Goal: Check status: Check status

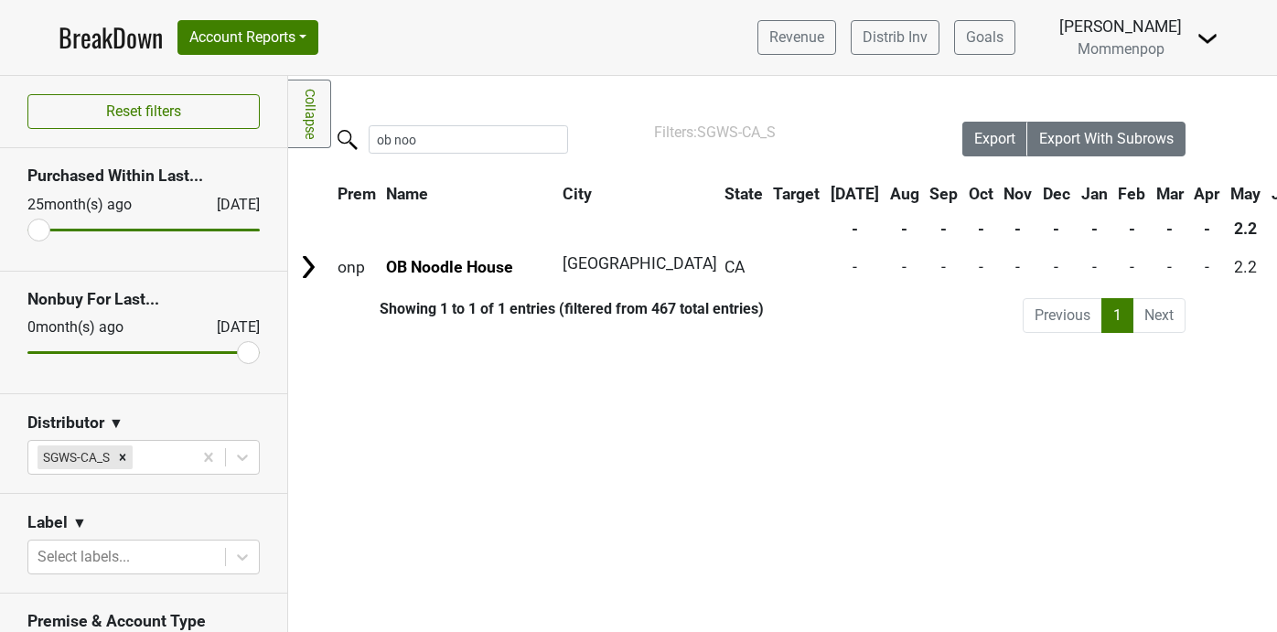
scroll to position [497, 0]
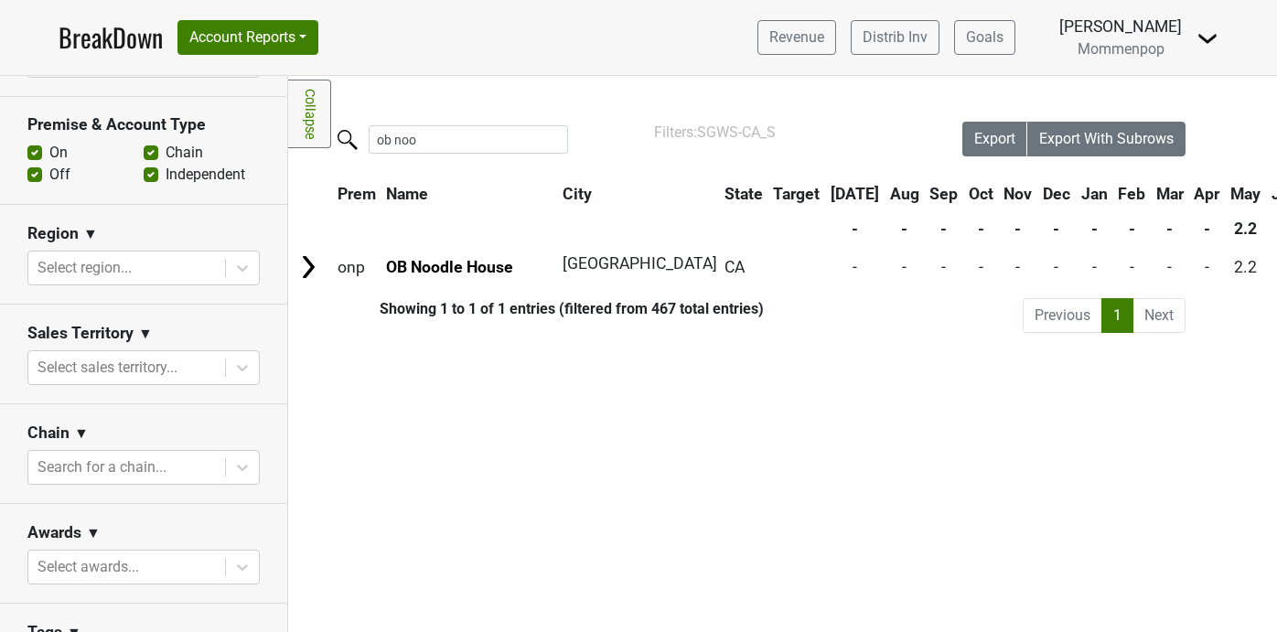
click at [114, 43] on link "BreakDown" at bounding box center [111, 37] width 104 height 38
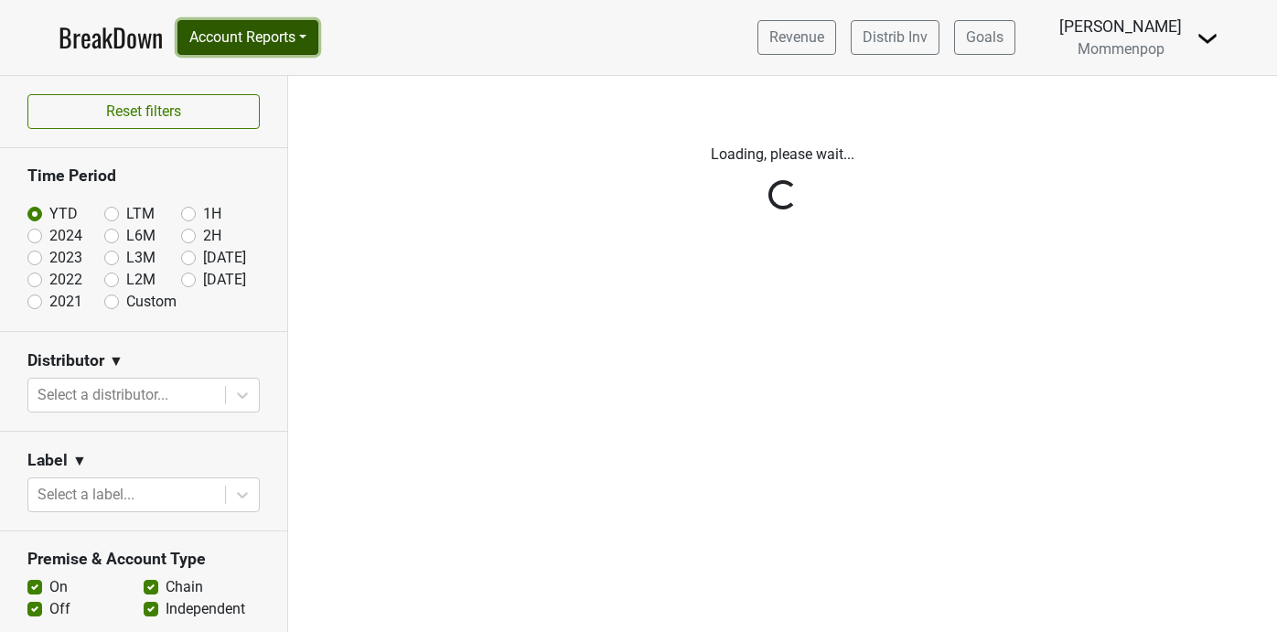
click at [310, 38] on button "Account Reports" at bounding box center [248, 37] width 141 height 35
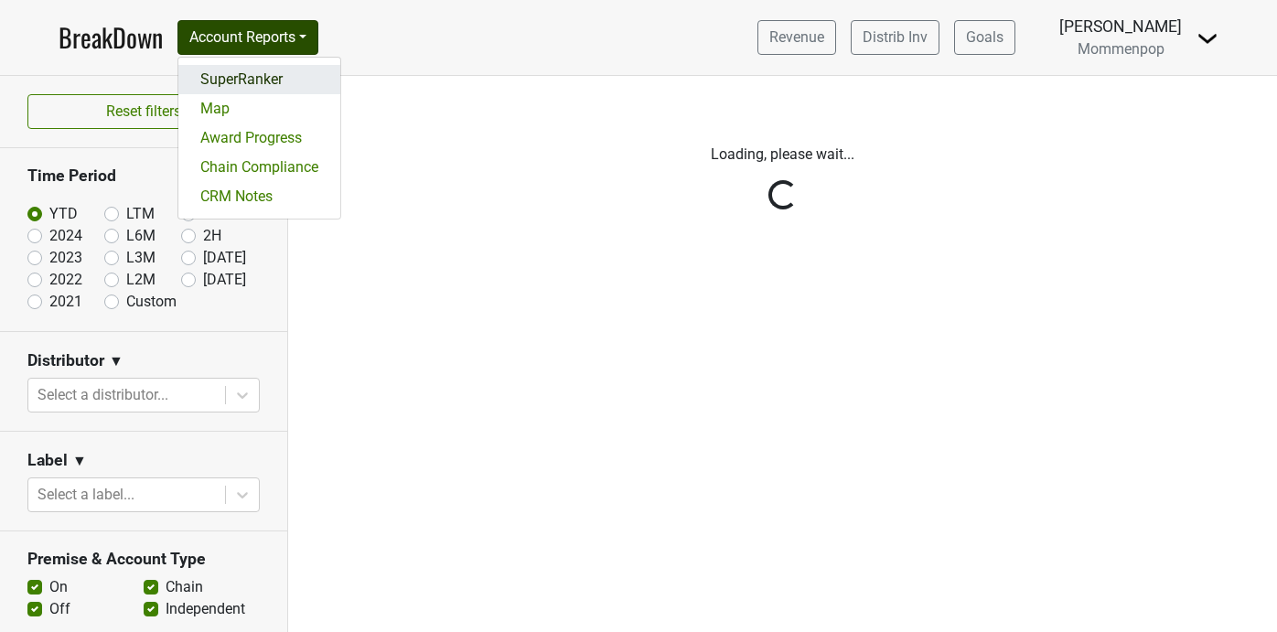
click at [243, 80] on link "SuperRanker" at bounding box center [259, 79] width 162 height 29
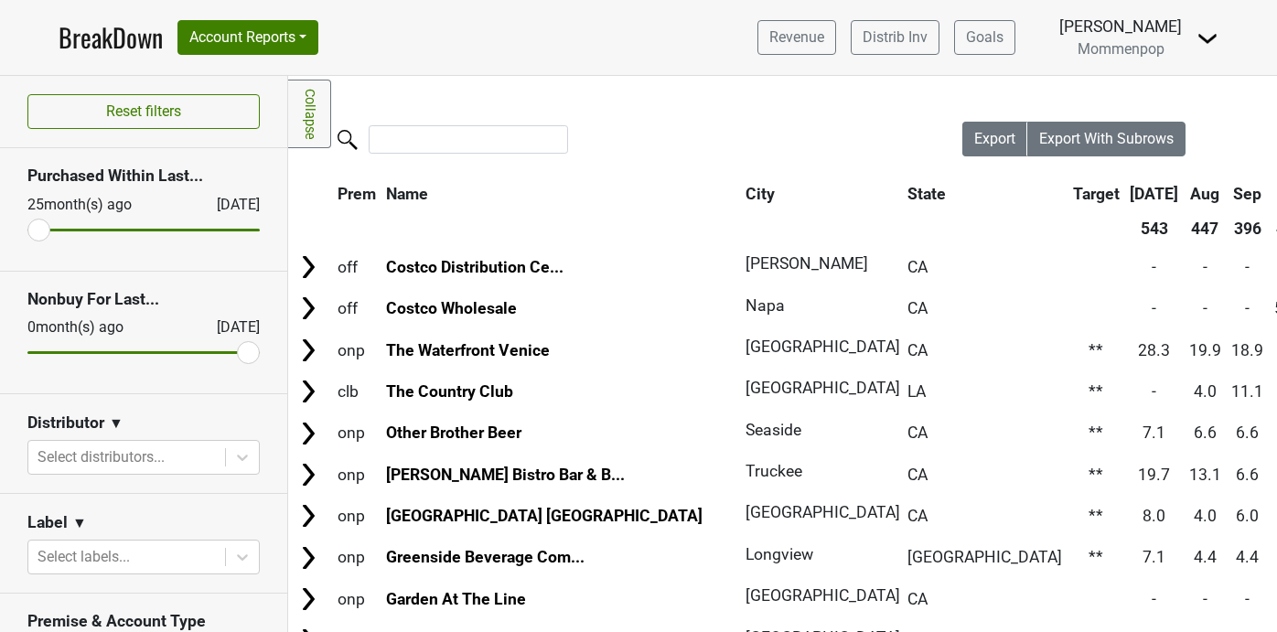
scroll to position [113, 0]
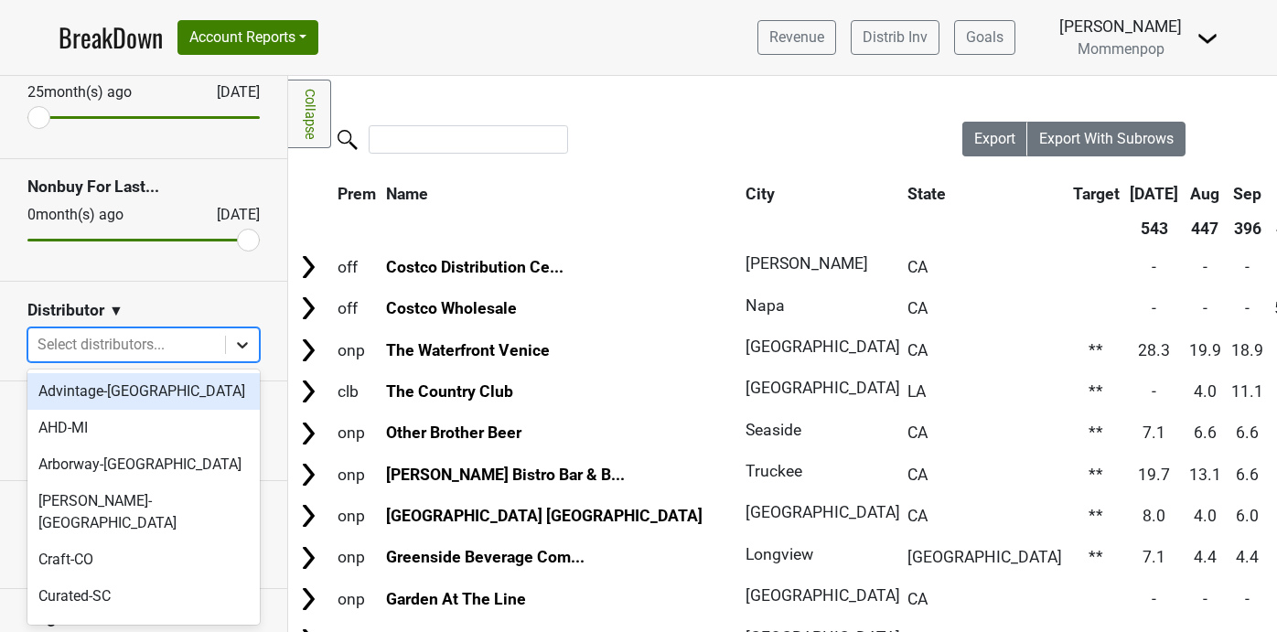
click at [247, 350] on icon at bounding box center [242, 345] width 18 height 18
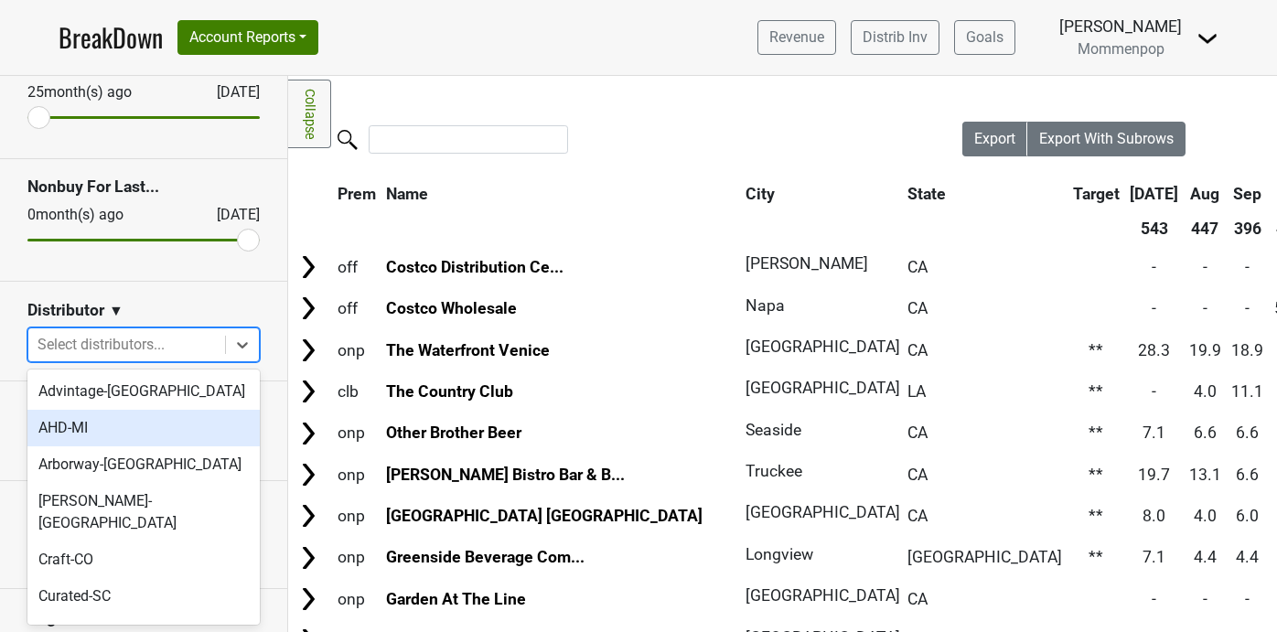
scroll to position [593, 0]
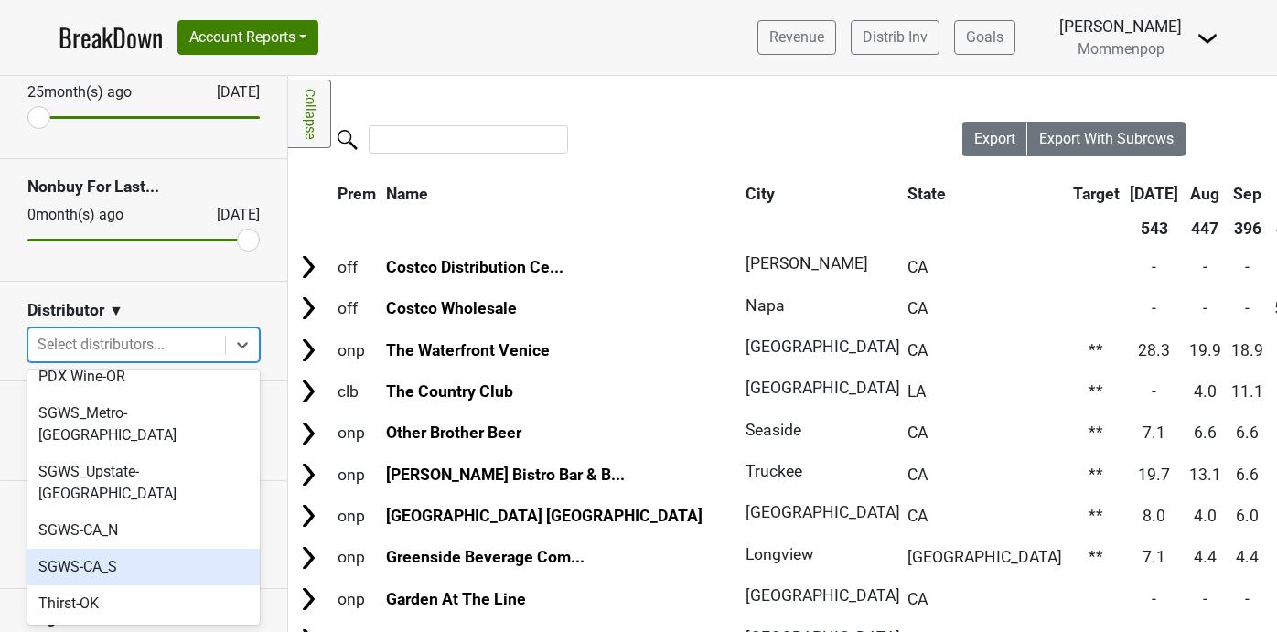
click at [157, 549] on div "SGWS-CA_S" at bounding box center [143, 567] width 232 height 37
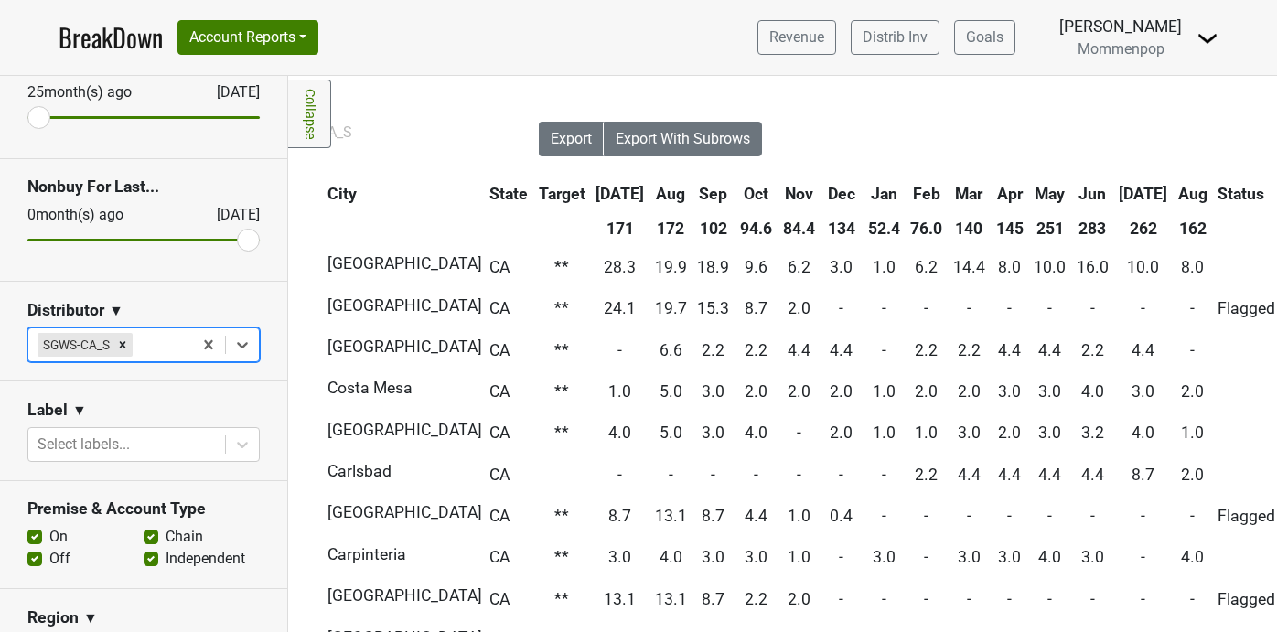
scroll to position [0, 470]
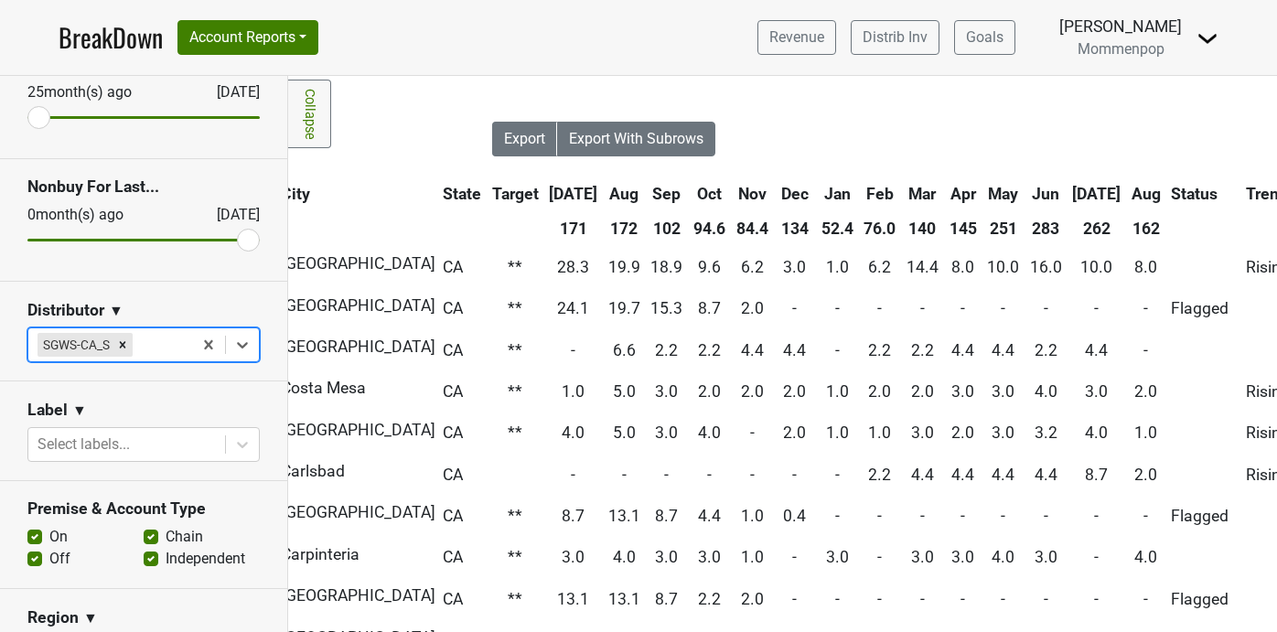
click at [1127, 186] on th "Aug" at bounding box center [1146, 194] width 38 height 33
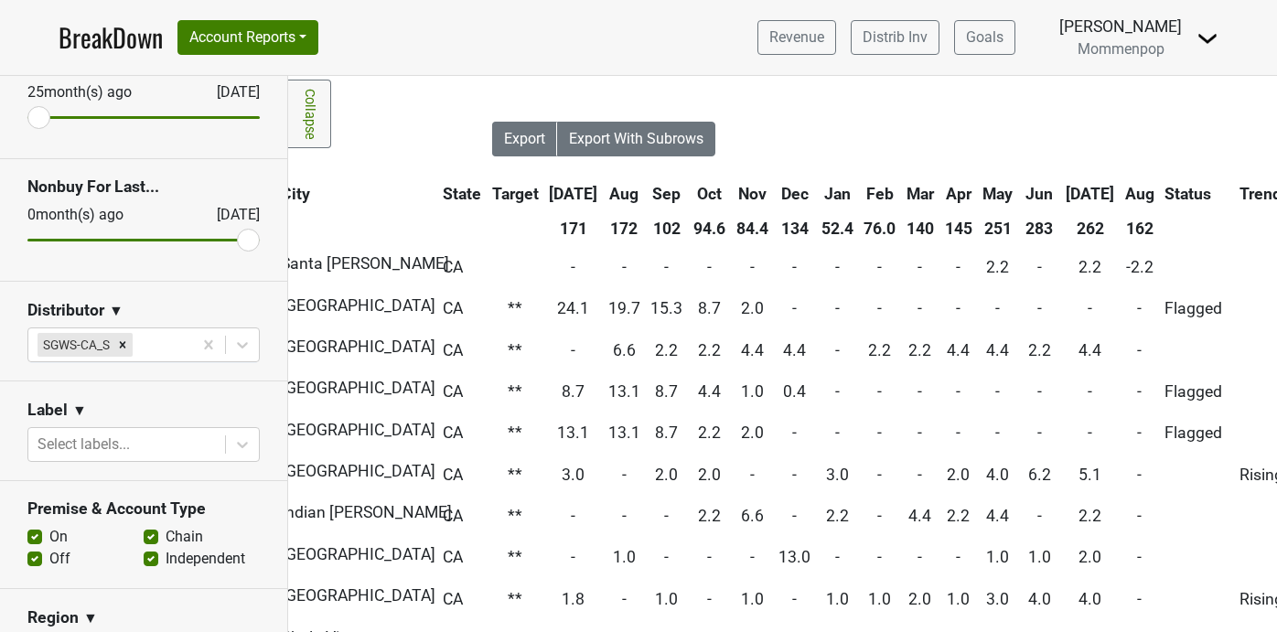
click at [1121, 198] on th "Aug" at bounding box center [1140, 194] width 38 height 33
